Goal: Navigation & Orientation: Find specific page/section

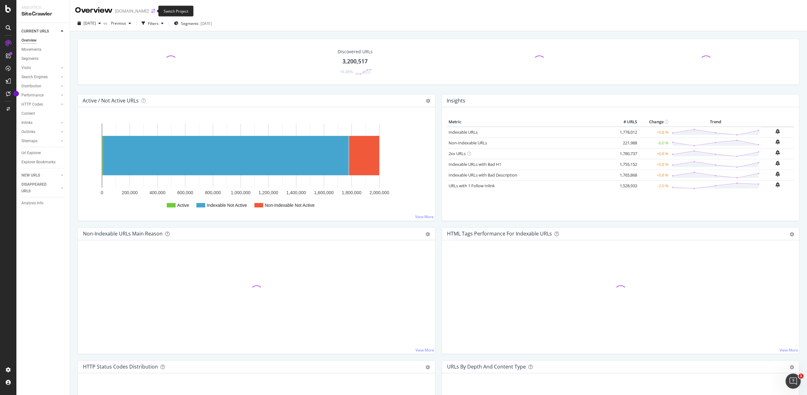
click at [151, 10] on icon "arrow-right-arrow-left" at bounding box center [153, 11] width 4 height 4
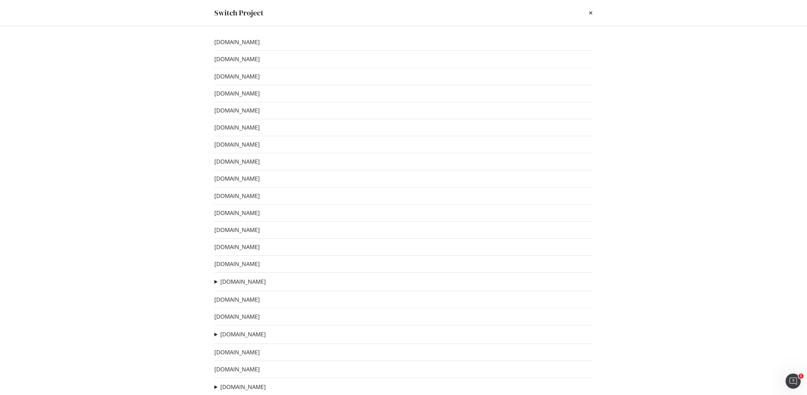
click at [215, 333] on summary "[DOMAIN_NAME]" at bounding box center [239, 334] width 51 height 8
click at [215, 333] on summary "[DOMAIN_NAME]" at bounding box center [284, 334] width 140 height 8
click at [234, 336] on link "[DOMAIN_NAME]" at bounding box center [242, 334] width 45 height 7
